Goal: Task Accomplishment & Management: Manage account settings

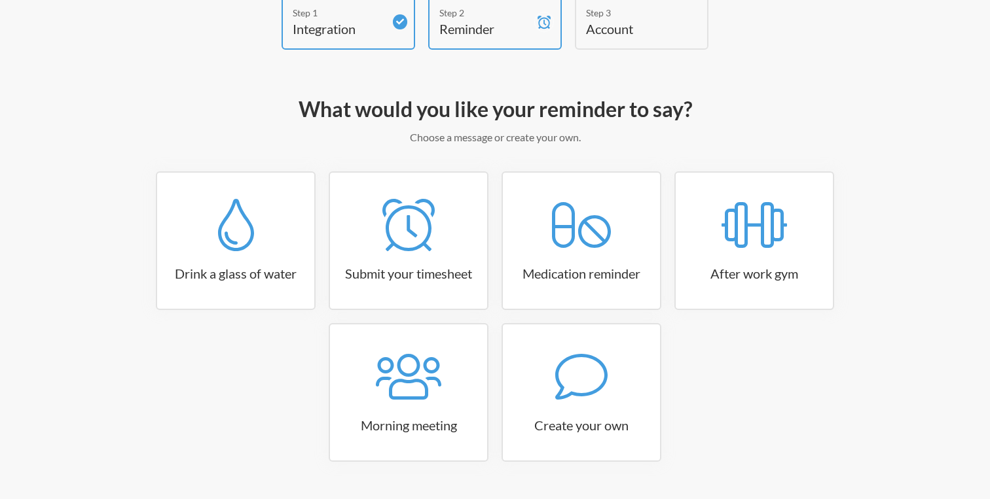
scroll to position [85, 0]
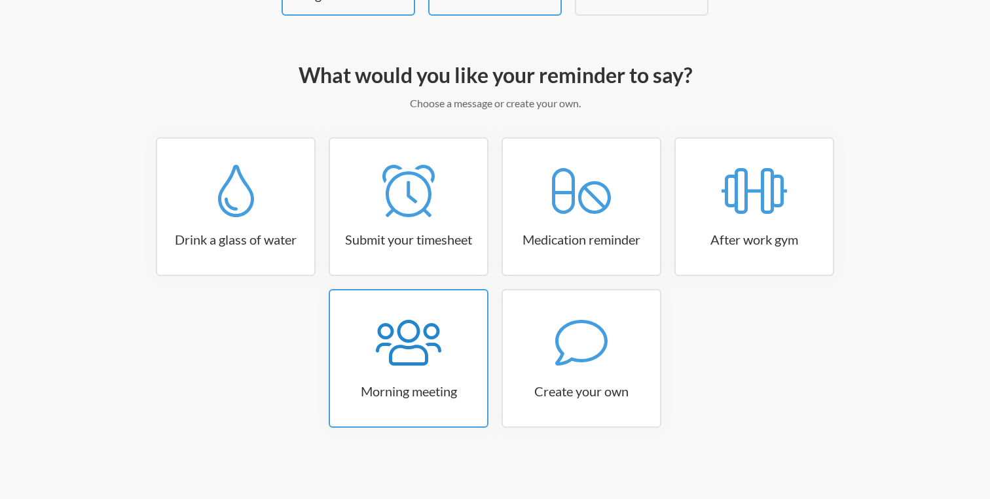
click at [401, 351] on icon at bounding box center [408, 343] width 65 height 52
select select "08:30:00"
select select "true"
select select "09:45:00"
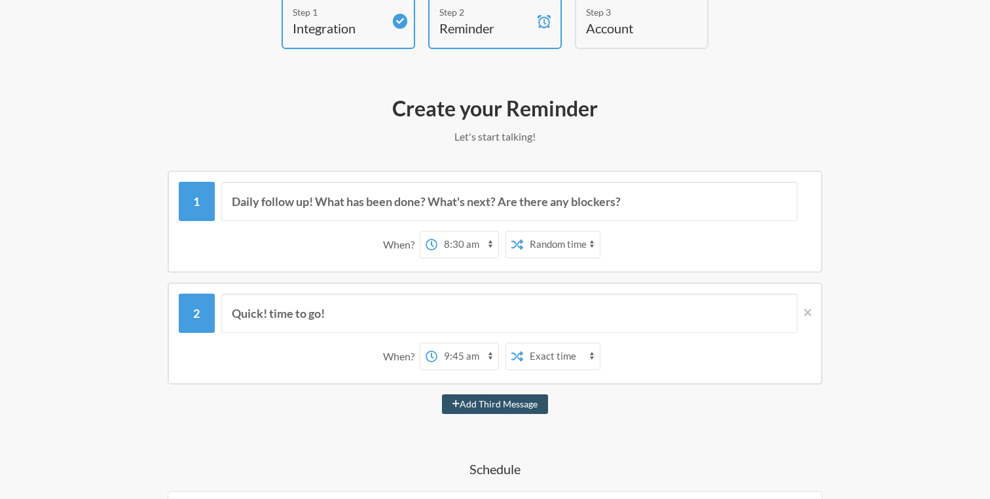
scroll to position [65, 0]
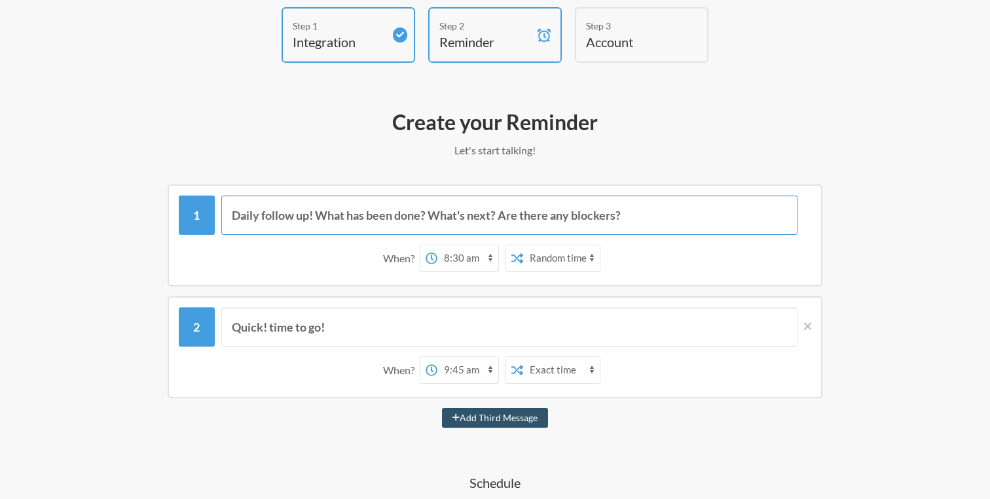
click at [374, 209] on input "Daily follow up! What has been done? What's next? Are there any blockers?" at bounding box center [509, 215] width 577 height 39
click at [375, 215] on input "Daily follow up! What has been done? What's next? Are there any blockers?" at bounding box center [509, 215] width 577 height 39
select select "D09ABCBDE1K"
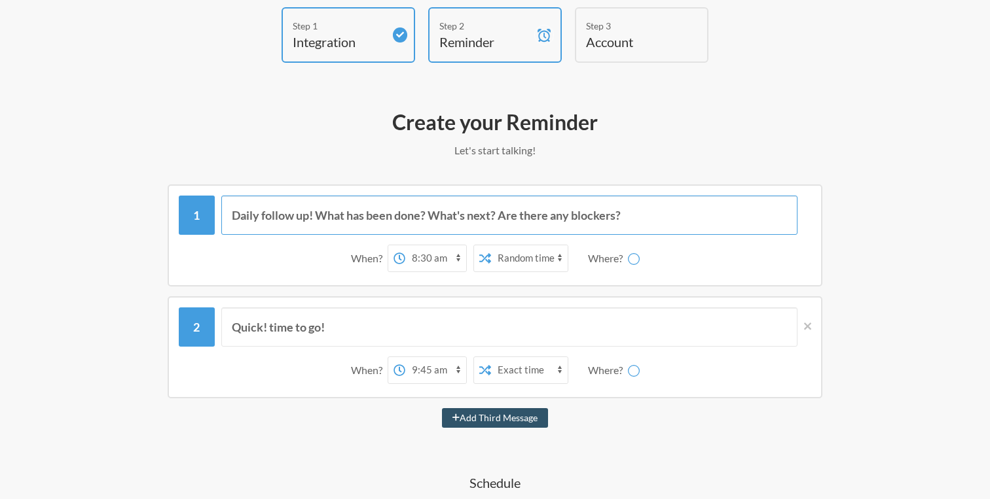
select select "D09ABCBDE1K"
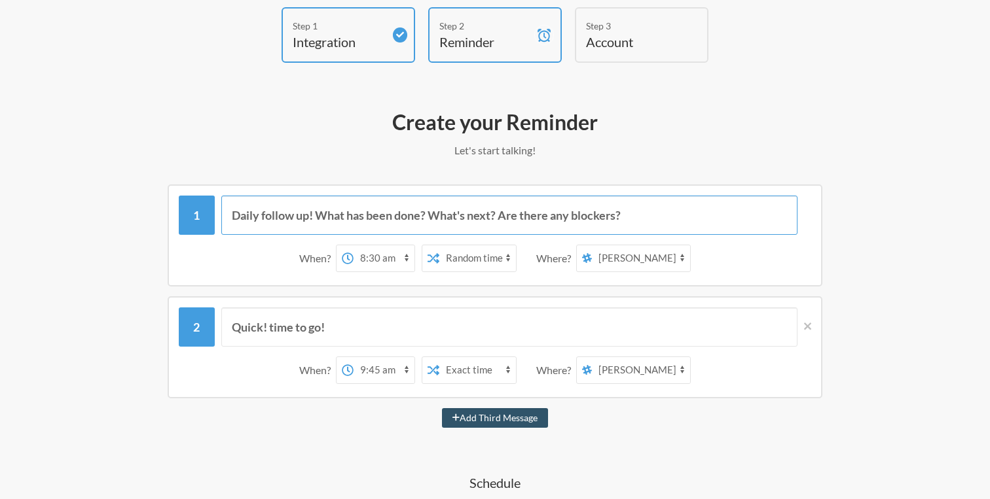
scroll to position [0, 0]
